Goal: Task Accomplishment & Management: Use online tool/utility

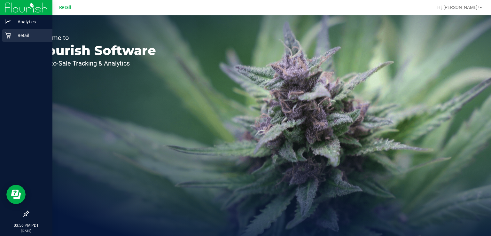
click at [9, 36] on icon at bounding box center [8, 36] width 6 height 6
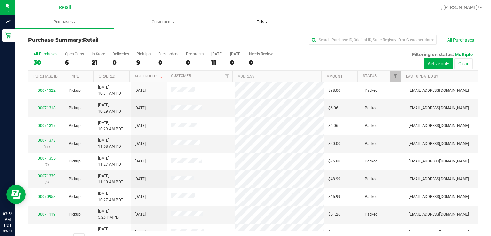
click at [262, 23] on span "Tills" at bounding box center [262, 22] width 98 height 6
click at [231, 38] on span "Manage tills" at bounding box center [234, 38] width 43 height 5
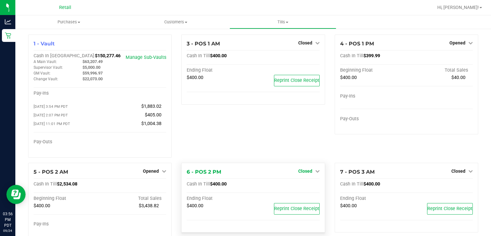
click at [315, 171] on icon at bounding box center [317, 171] width 4 height 4
click at [305, 185] on link "Open Till" at bounding box center [305, 184] width 17 height 5
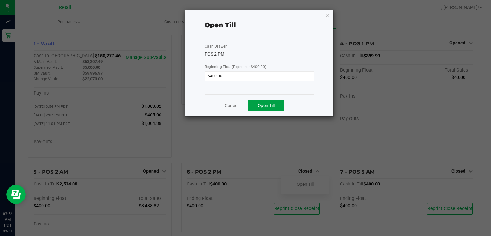
click at [271, 100] on button "Open Till" at bounding box center [266, 106] width 37 height 12
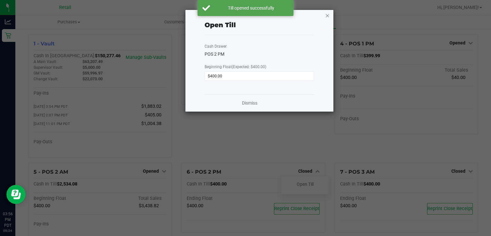
click at [325, 14] on icon "button" at bounding box center [327, 16] width 4 height 8
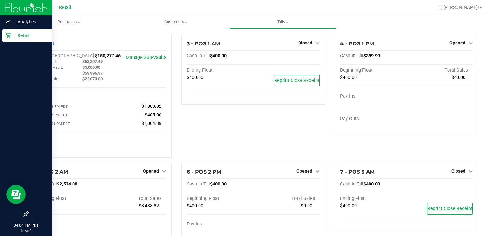
click at [8, 35] on icon at bounding box center [8, 35] width 6 height 6
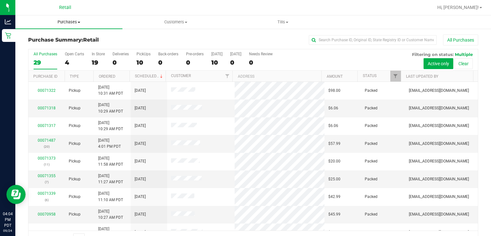
click at [105, 17] on uib-tab-heading "Purchases Summary of purchases Fulfillment All purchases" at bounding box center [68, 21] width 107 height 13
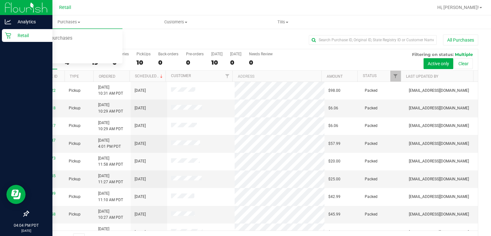
click at [3, 170] on div at bounding box center [26, 125] width 52 height 165
